Goal: Information Seeking & Learning: Learn about a topic

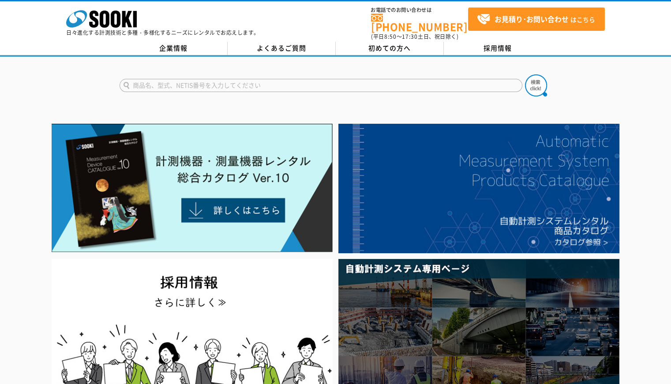
click at [201, 79] on input "text" at bounding box center [320, 85] width 402 height 13
type input "M3"
click at [525, 75] on button at bounding box center [536, 86] width 22 height 22
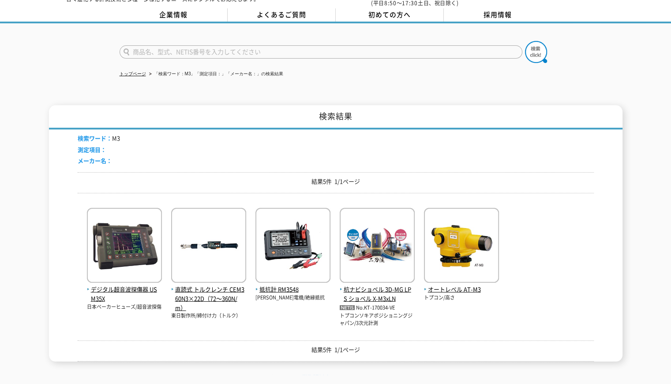
scroll to position [17, 0]
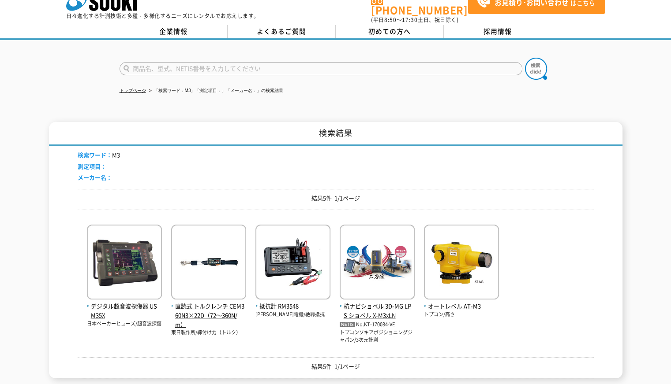
click at [154, 62] on input "text" at bounding box center [320, 68] width 402 height 13
type input "Trimble"
click at [525, 58] on button at bounding box center [536, 69] width 22 height 22
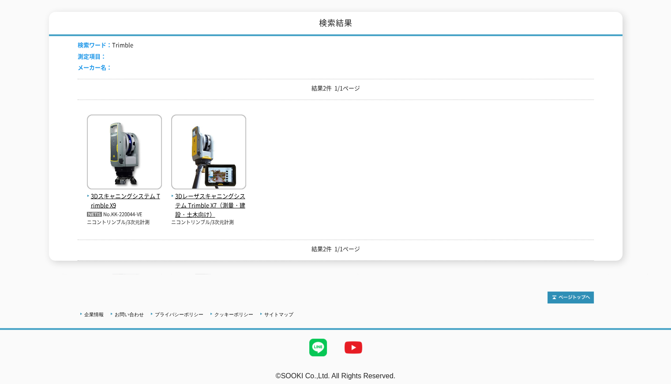
scroll to position [9, 0]
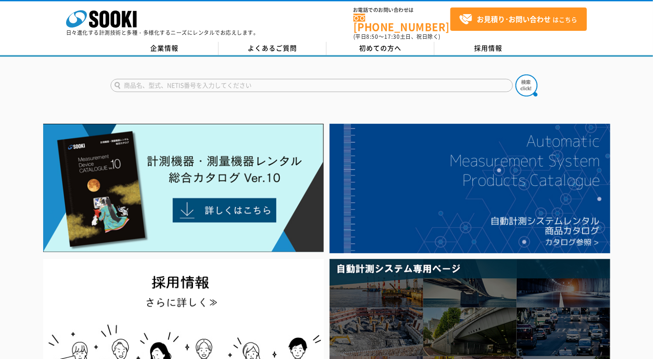
click at [243, 79] on input "text" at bounding box center [312, 85] width 402 height 13
type input "Nivo"
click at [516, 75] on button at bounding box center [527, 86] width 22 height 22
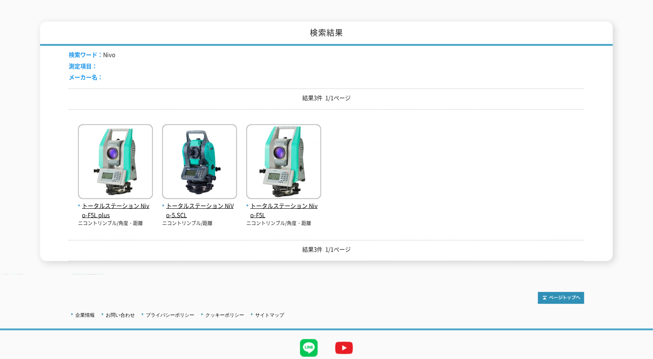
scroll to position [88, 0]
